Goal: Information Seeking & Learning: Learn about a topic

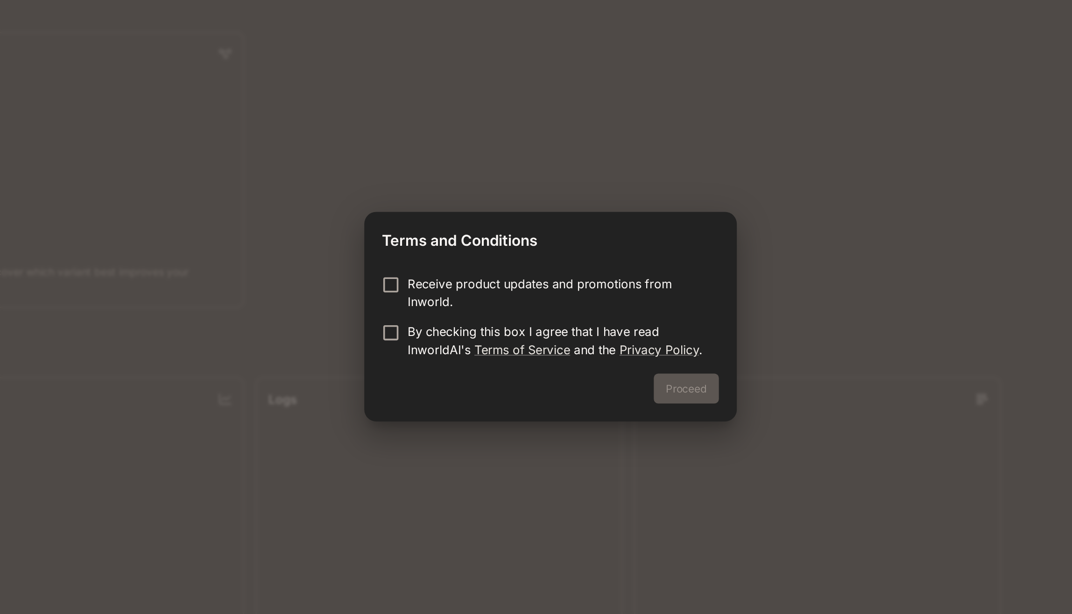
click at [467, 320] on p "By checking this box I agree that I have read InworldAI's Terms of Service and …" at bounding box center [540, 322] width 187 height 22
click at [632, 349] on button "Proceed" at bounding box center [621, 351] width 41 height 19
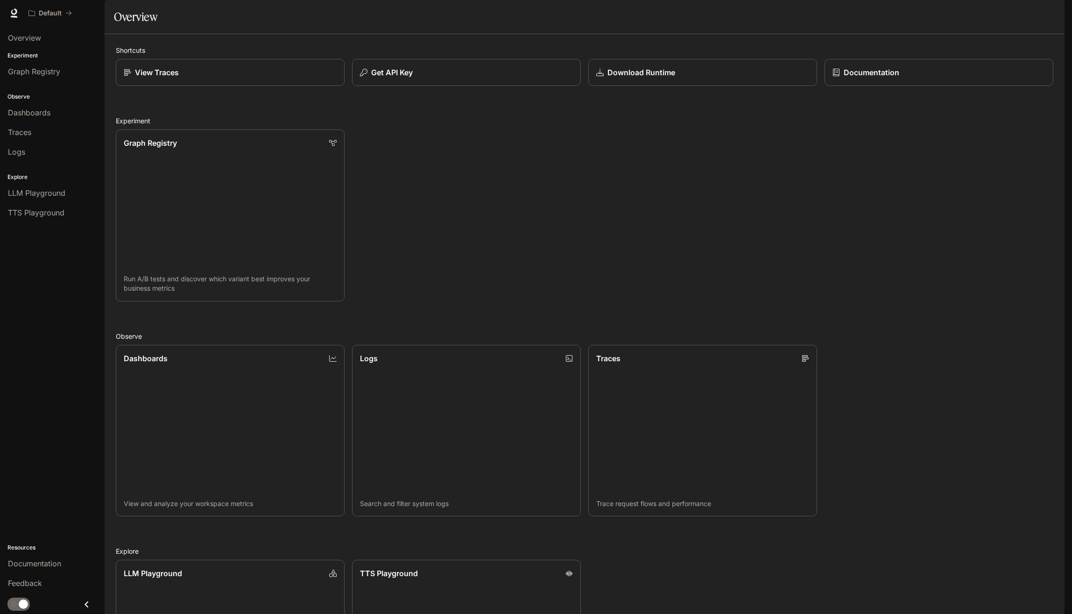
click at [1049, 18] on img "button" at bounding box center [1051, 13] width 13 height 13
click at [961, 90] on span "API Keys" at bounding box center [993, 87] width 120 height 9
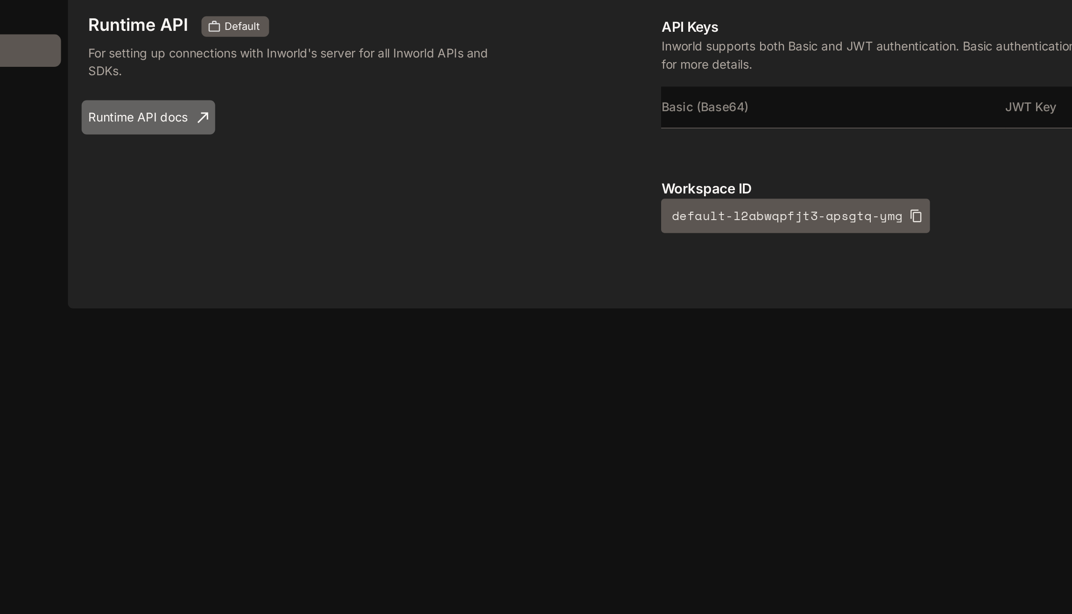
click at [158, 121] on link "Runtime API docs" at bounding box center [148, 111] width 73 height 19
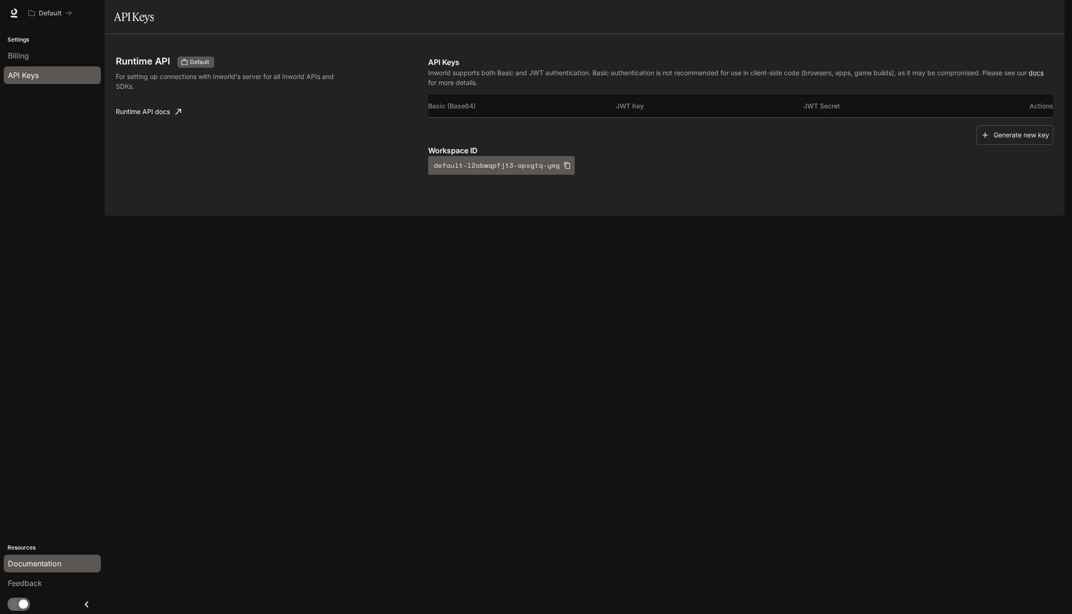
click at [55, 564] on span "Documentation" at bounding box center [34, 563] width 53 height 11
